Goal: Find specific page/section: Find specific page/section

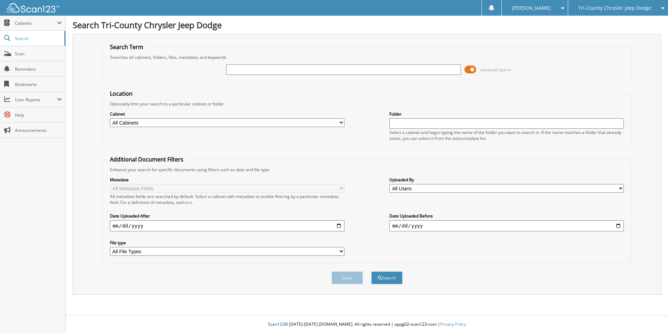
click at [256, 70] on input "text" at bounding box center [343, 69] width 235 height 10
type input "GG121718"
click at [371, 271] on button "Search" at bounding box center [386, 277] width 31 height 13
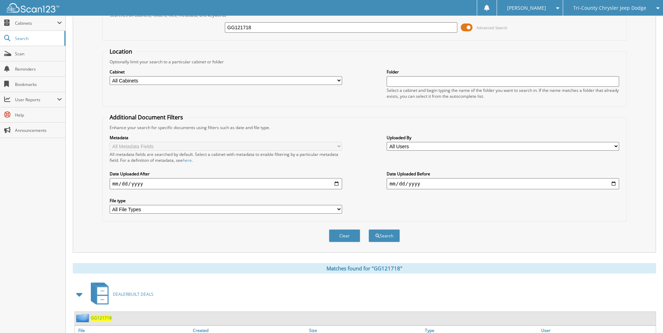
scroll to position [95, 0]
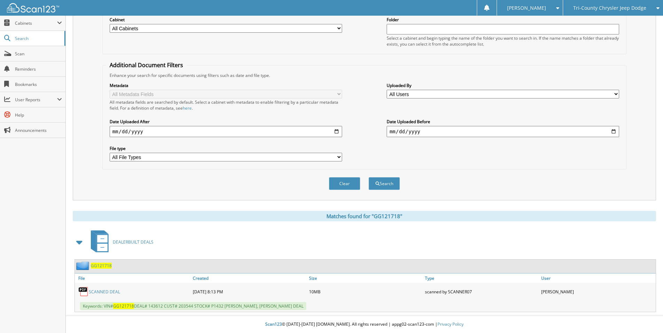
click at [106, 292] on link "SCANNED DEAL" at bounding box center [104, 292] width 31 height 6
